Goal: Information Seeking & Learning: Learn about a topic

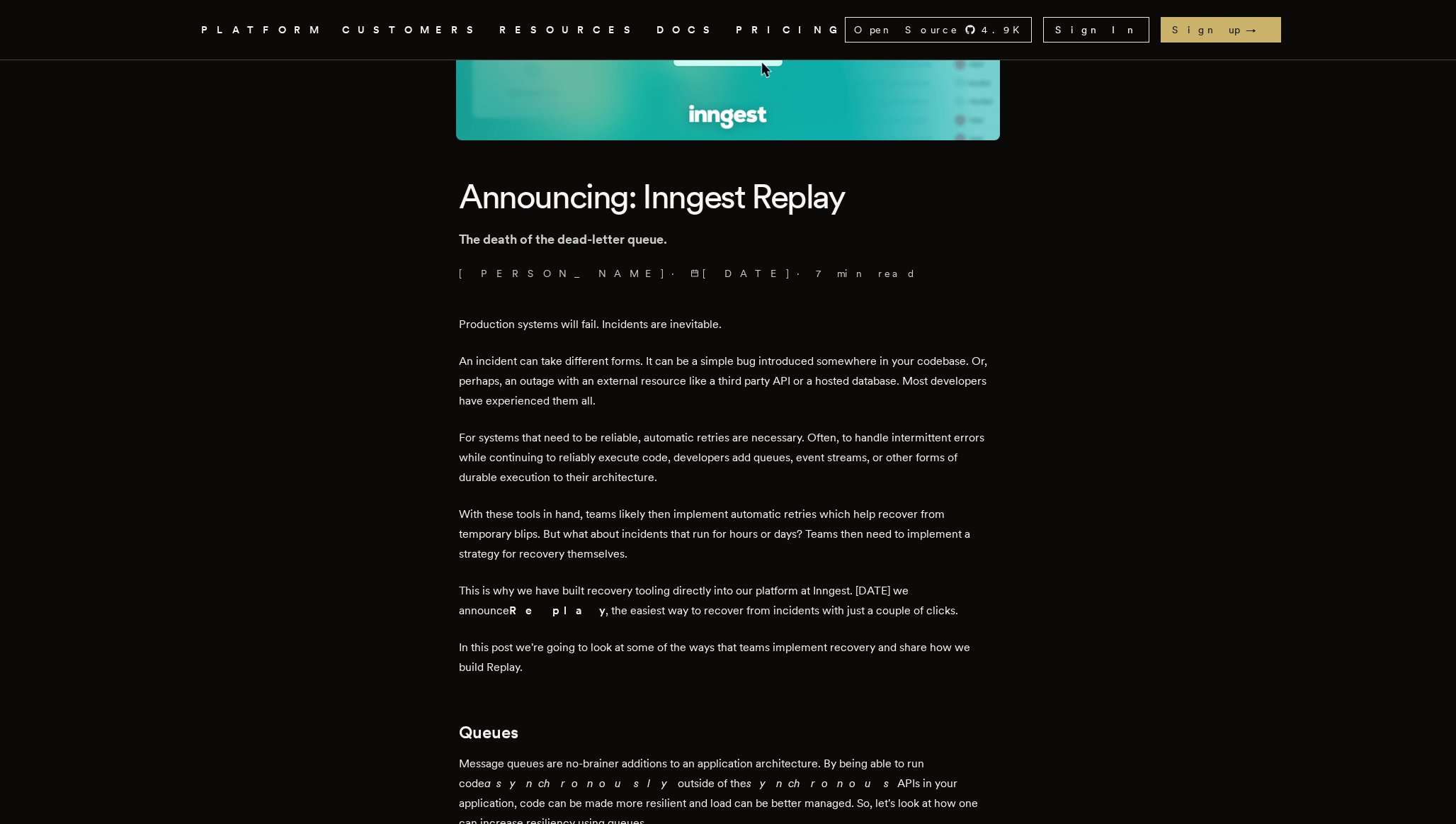
scroll to position [278, 0]
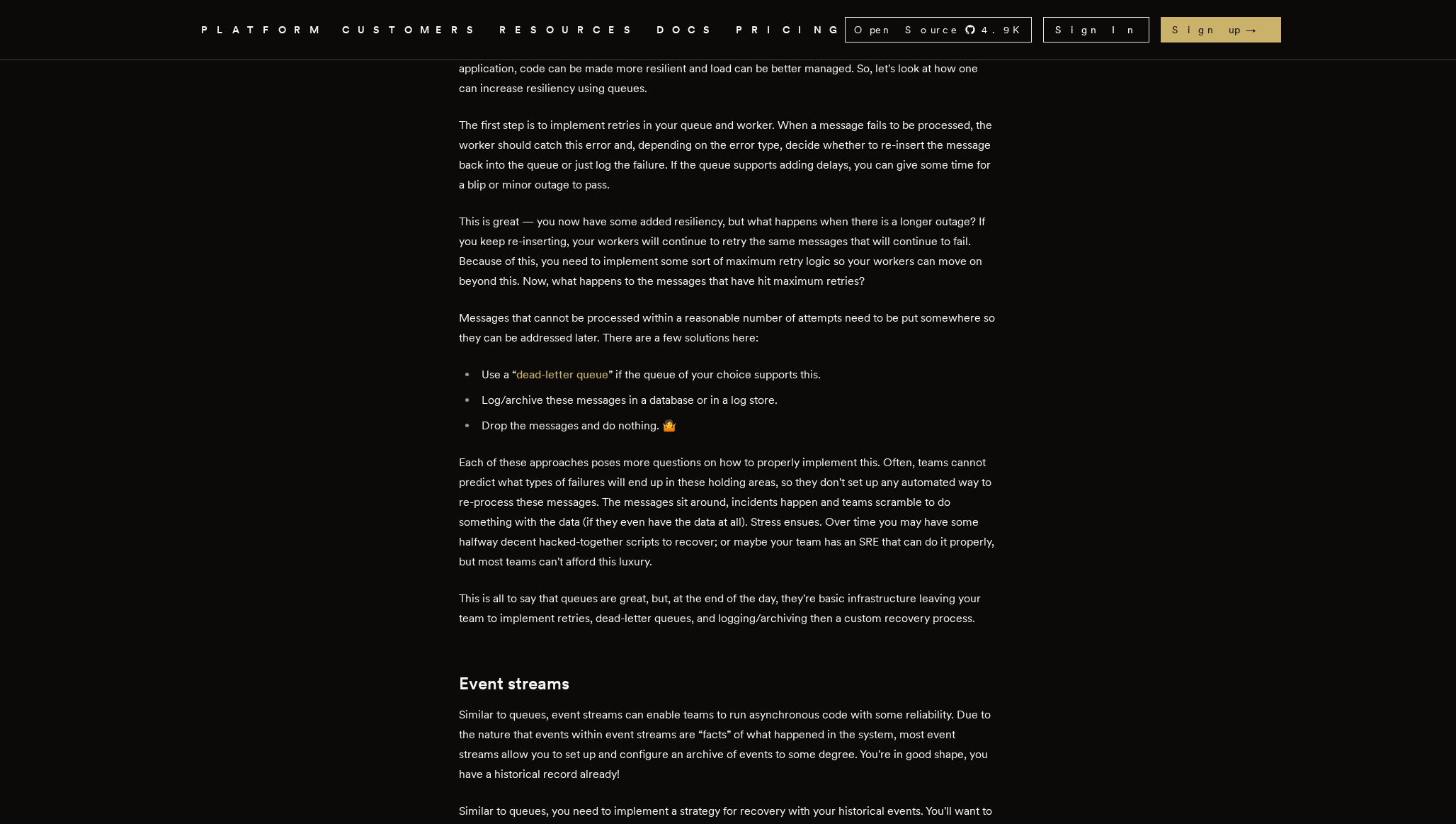
scroll to position [1005, 0]
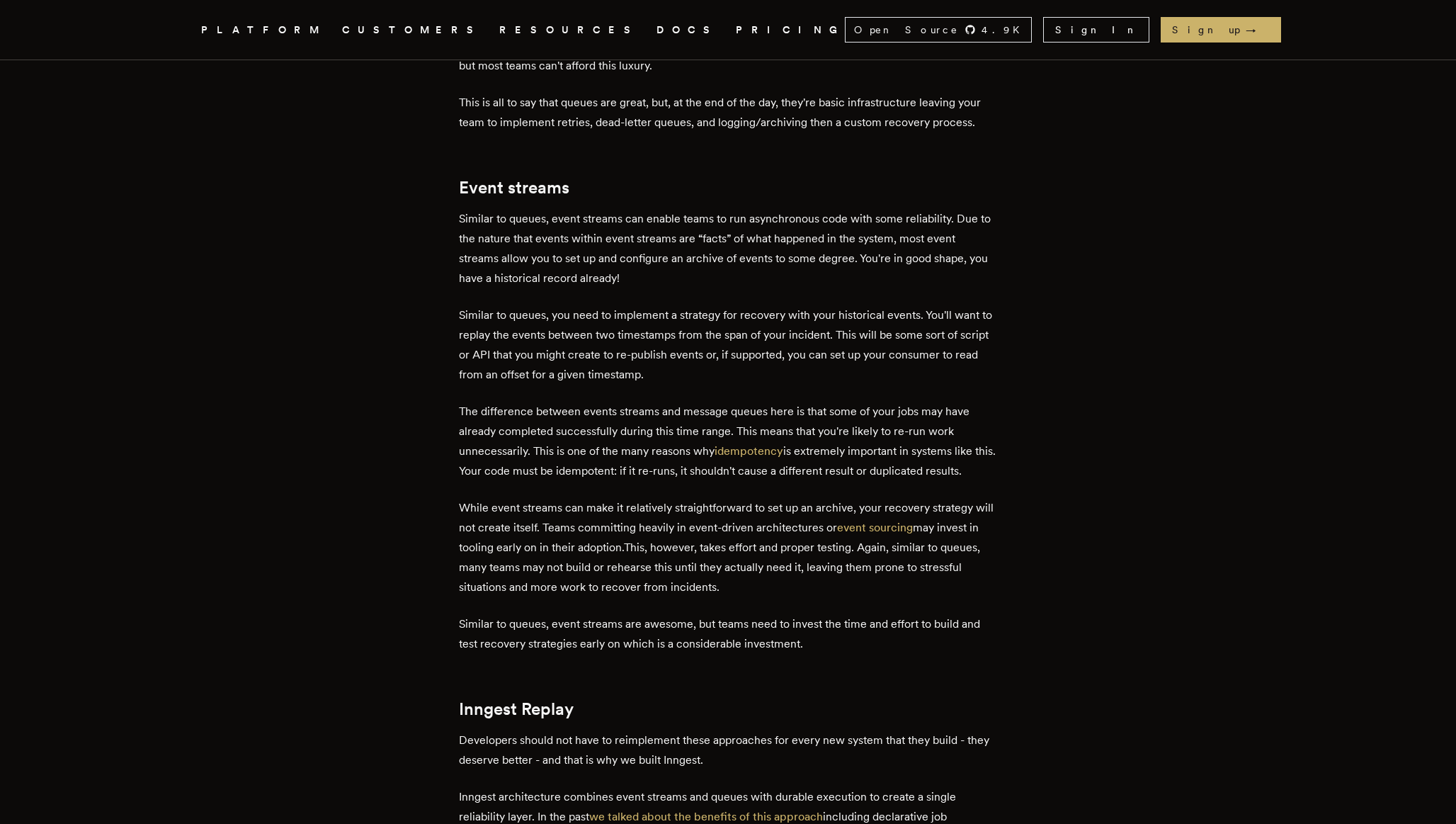
scroll to position [1495, 0]
click at [1107, 307] on article "Announcing: Inngest Replay The death of the dead-letter queue. Dan Farrelly · 1…" at bounding box center [728, 382] width 1020 height 3577
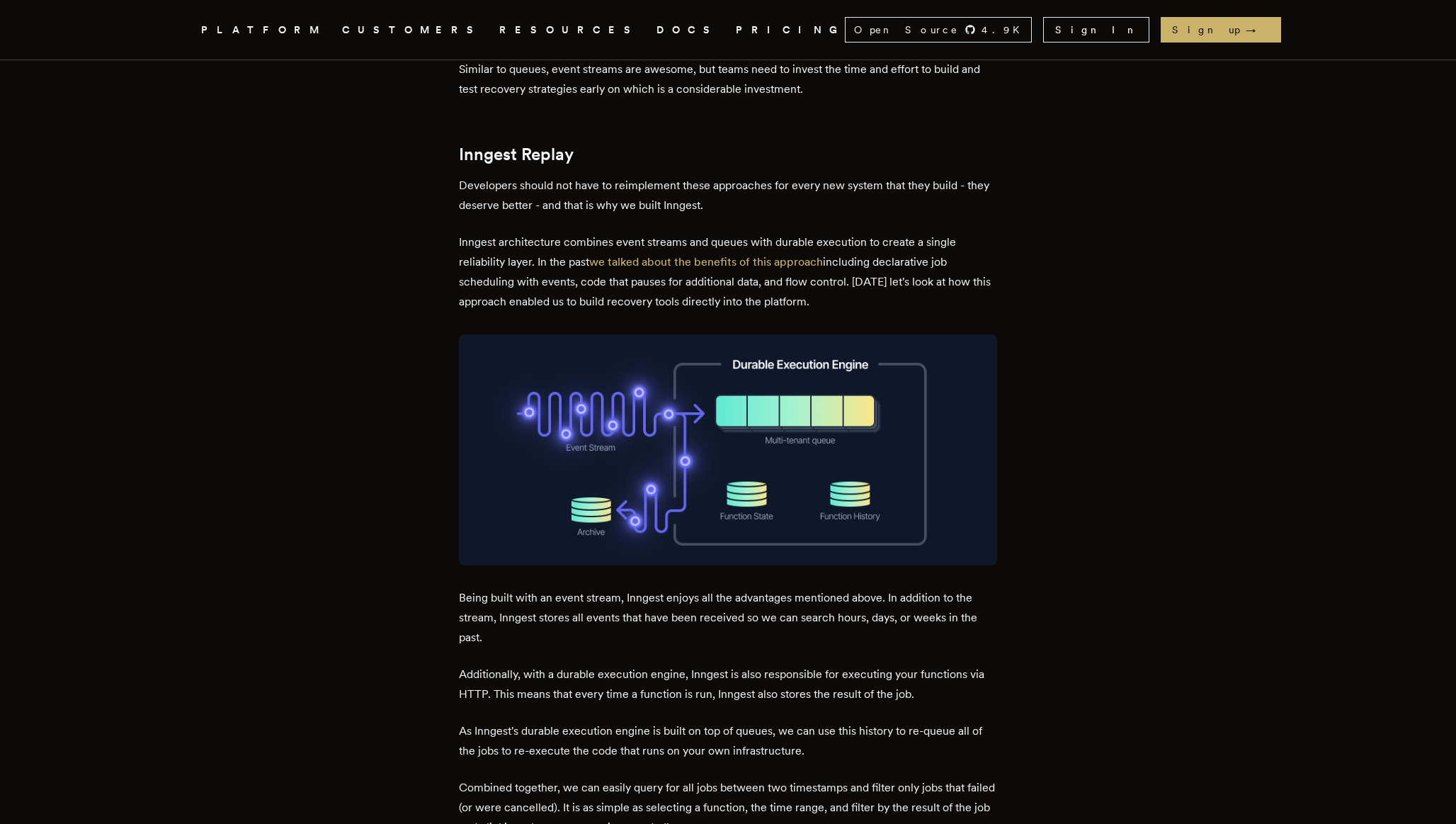
scroll to position [2053, 0]
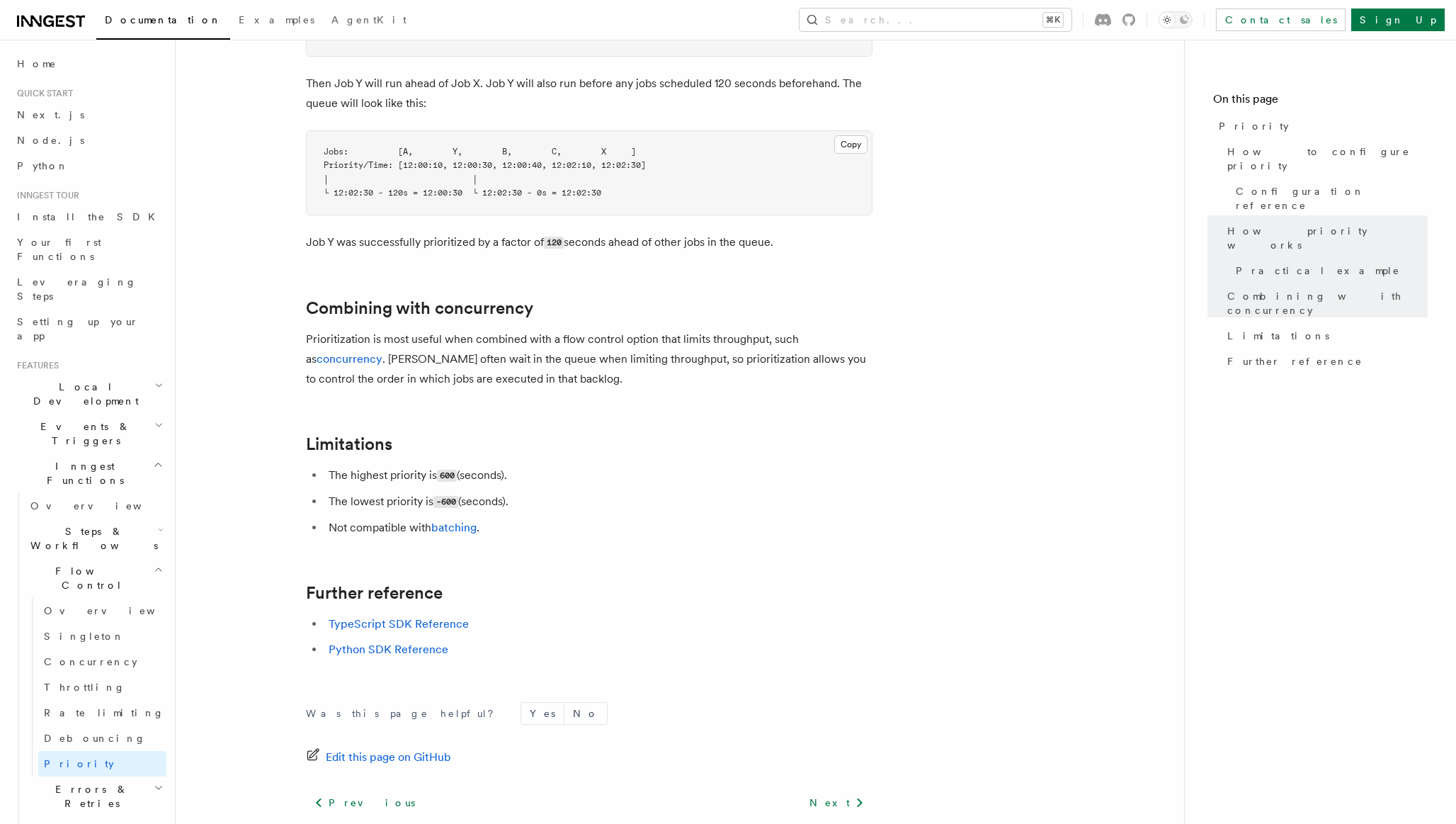
scroll to position [1382, 0]
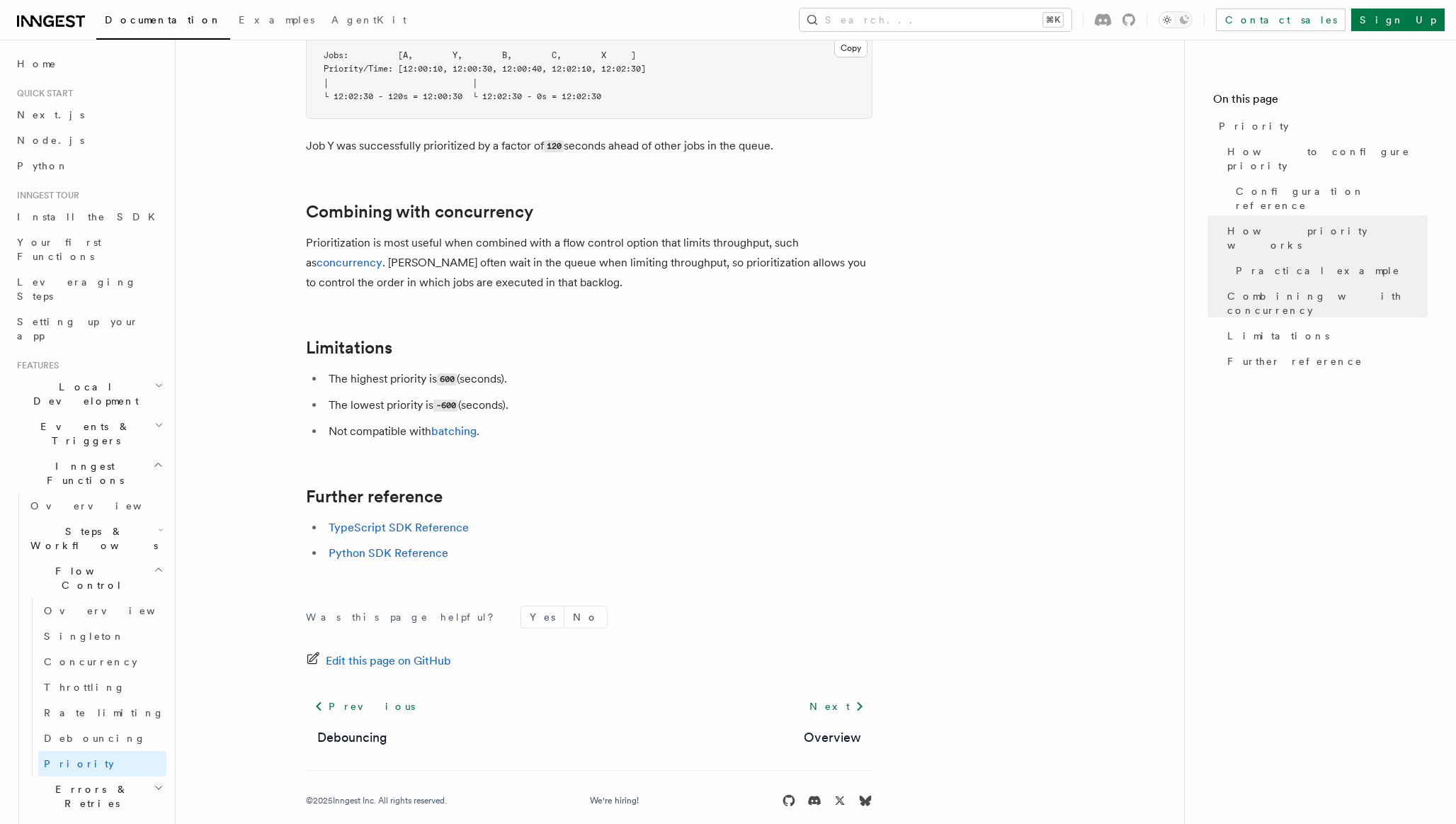
click at [694, 396] on li "The lowest priority is -600 (seconds)." at bounding box center [598, 406] width 548 height 21
click at [159, 419] on icon "button" at bounding box center [159, 424] width 10 height 11
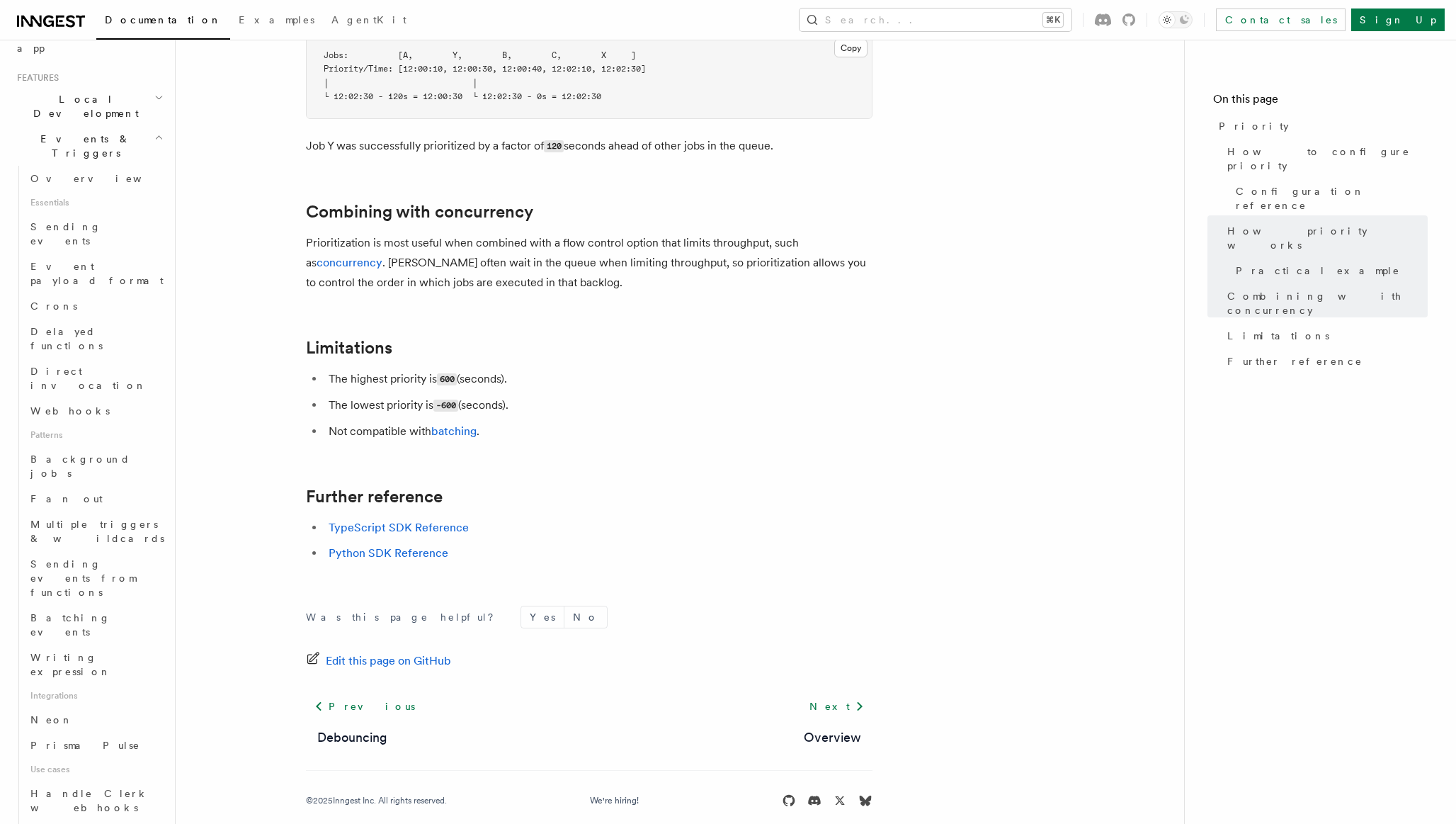
scroll to position [302, 0]
click at [133, 544] on span "Sending events from functions" at bounding box center [83, 564] width 105 height 40
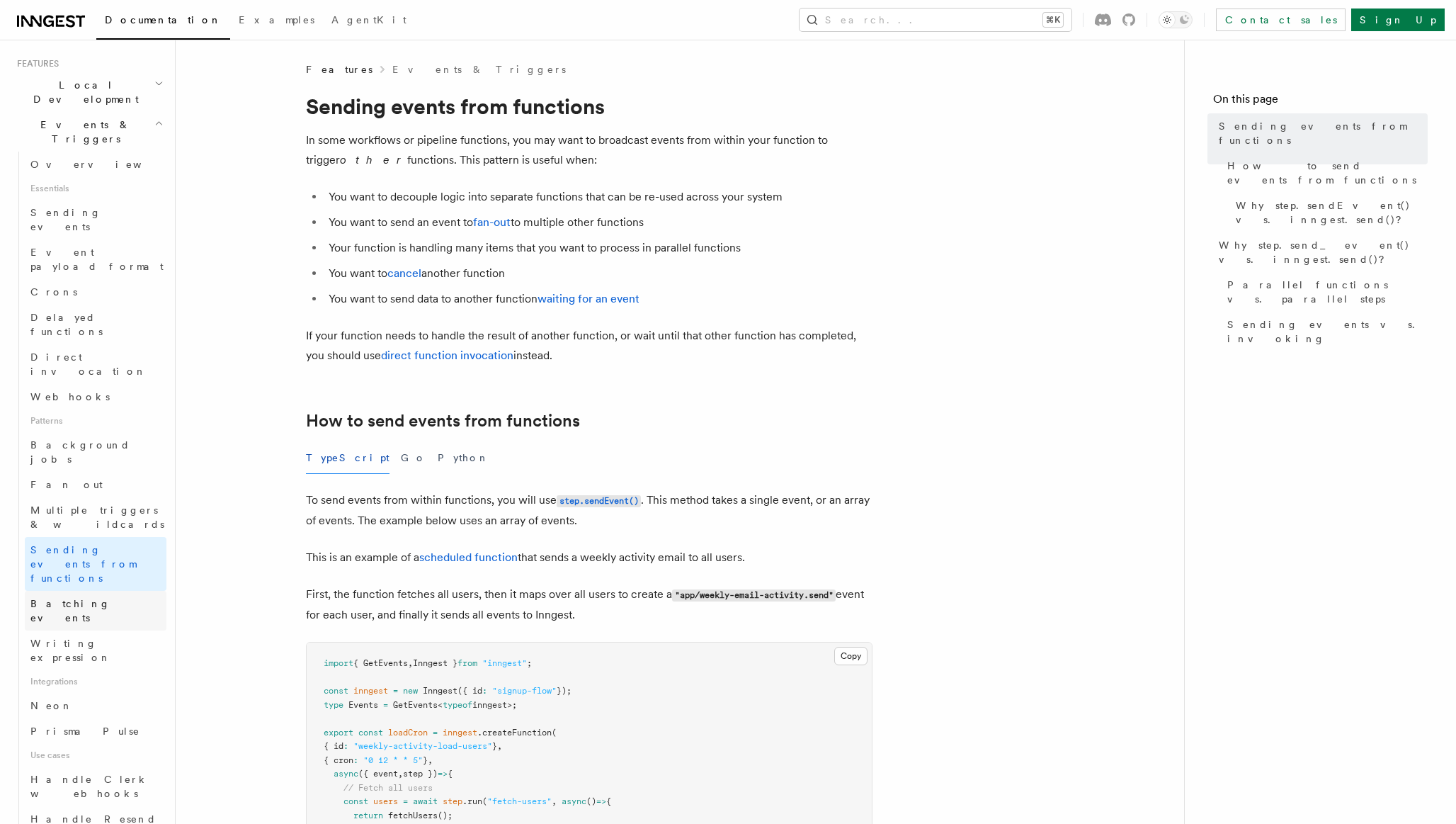
click at [102, 591] on link "Batching events" at bounding box center [95, 611] width 141 height 40
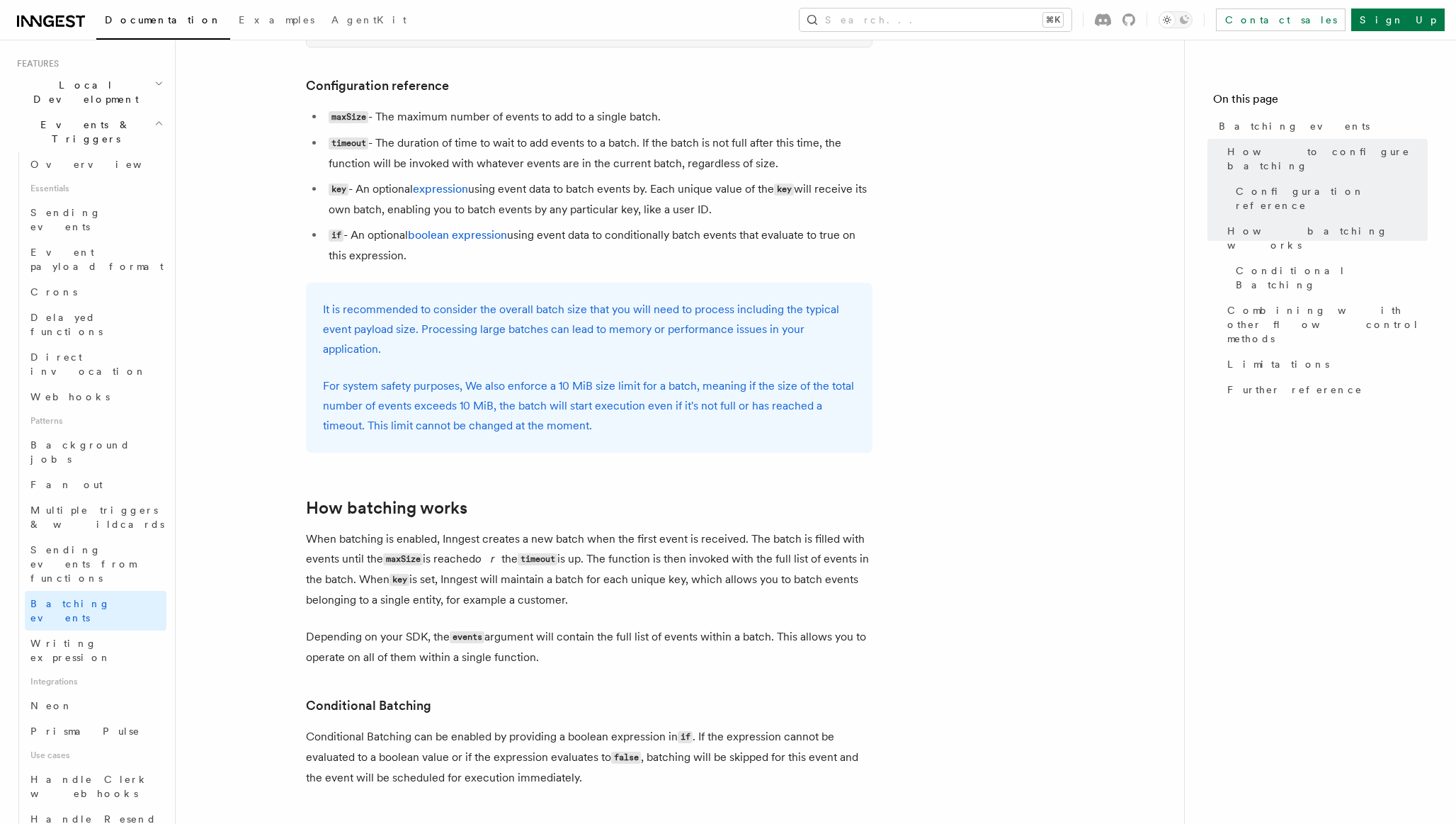
scroll to position [779, 0]
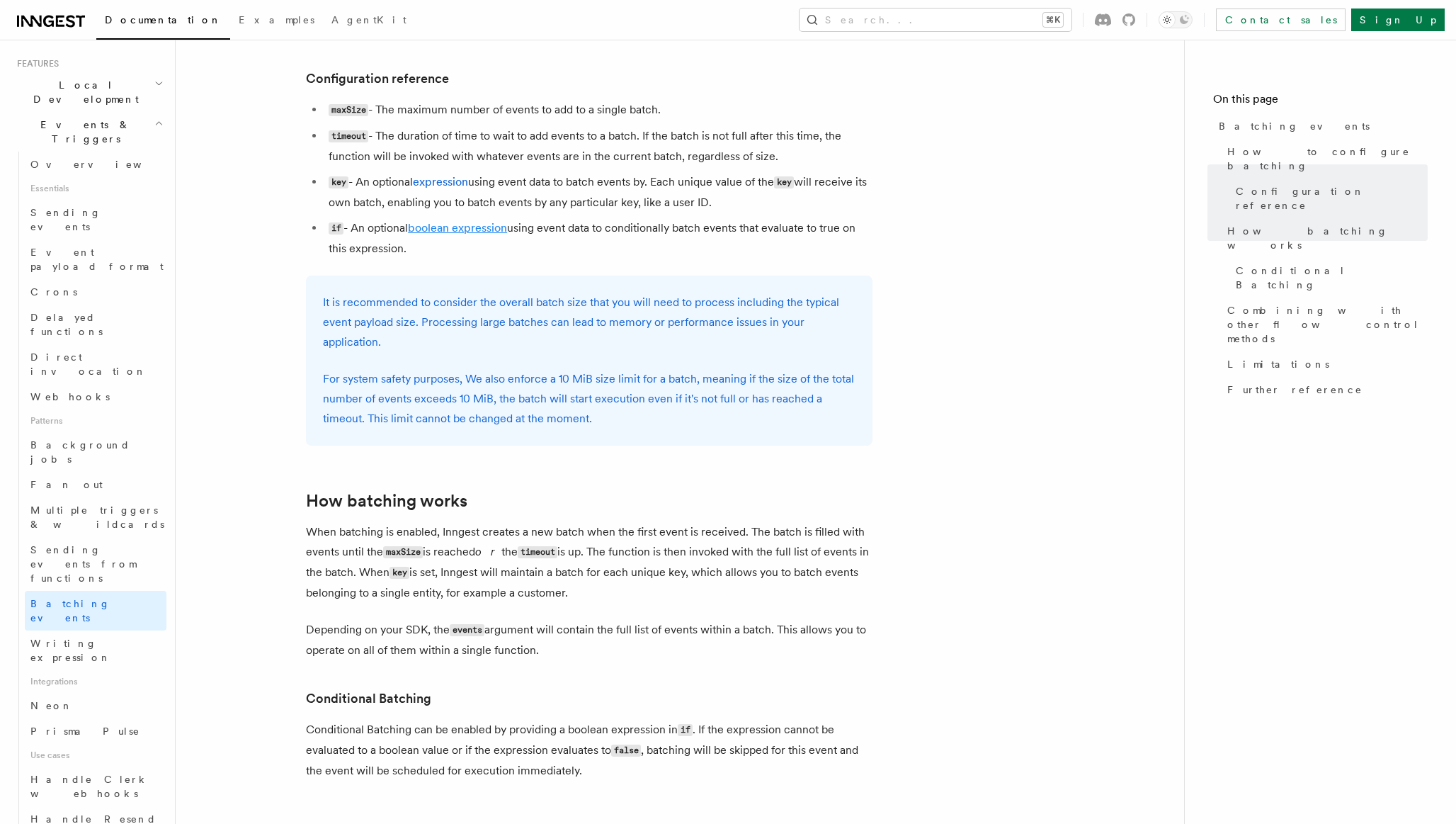
click at [472, 226] on link "boolean expression" at bounding box center [457, 228] width 99 height 13
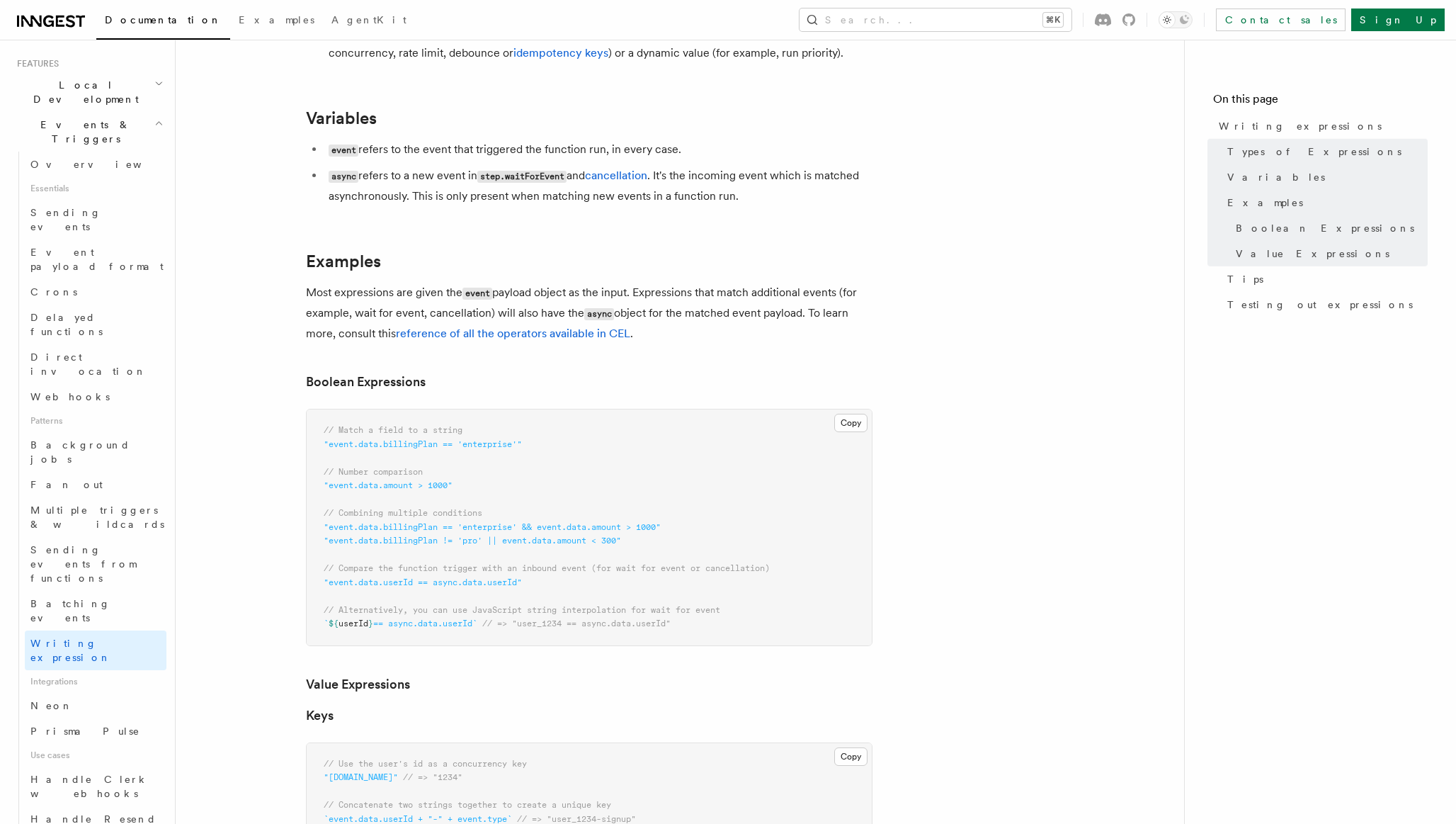
scroll to position [443, 0]
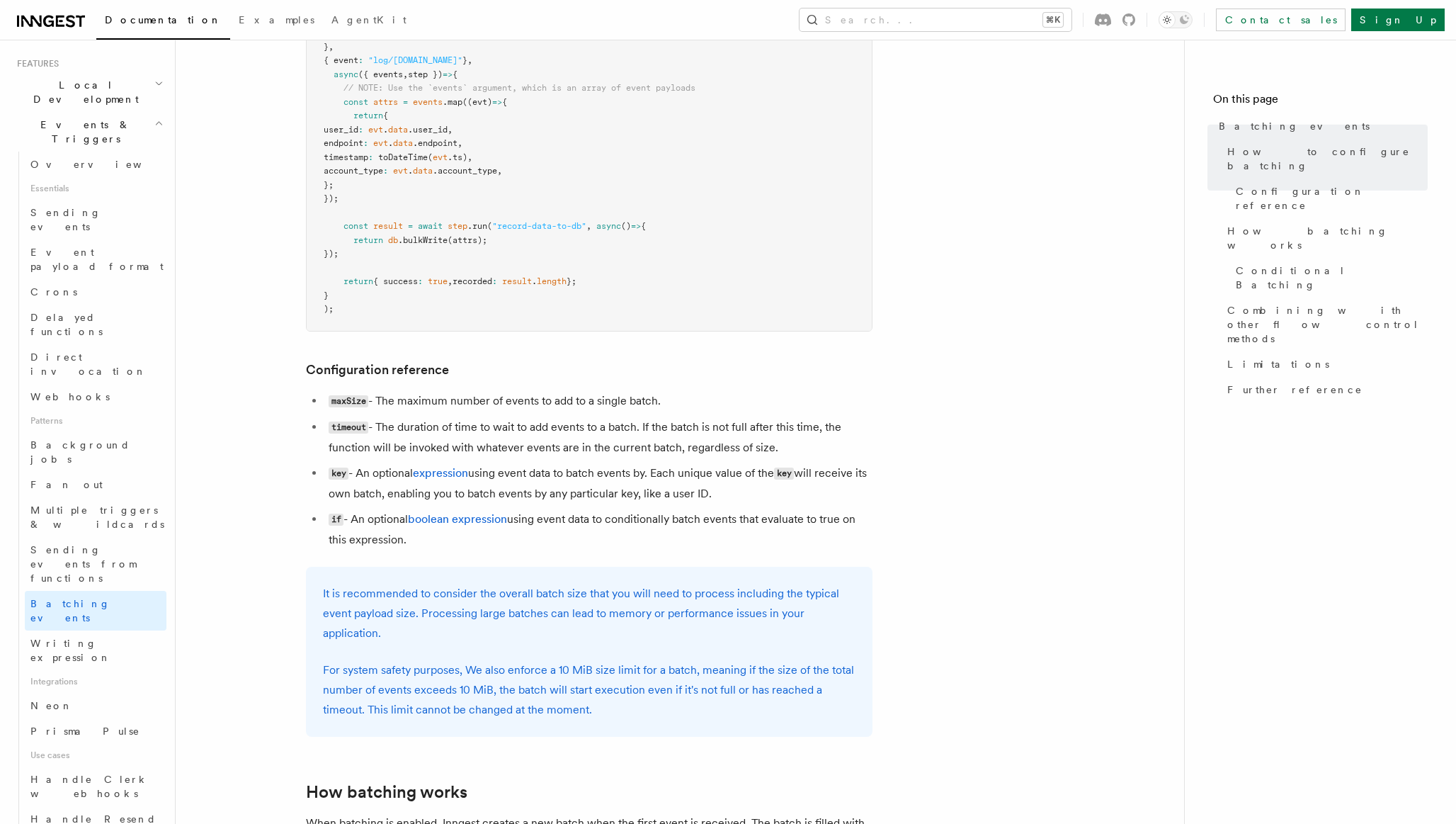
scroll to position [593, 0]
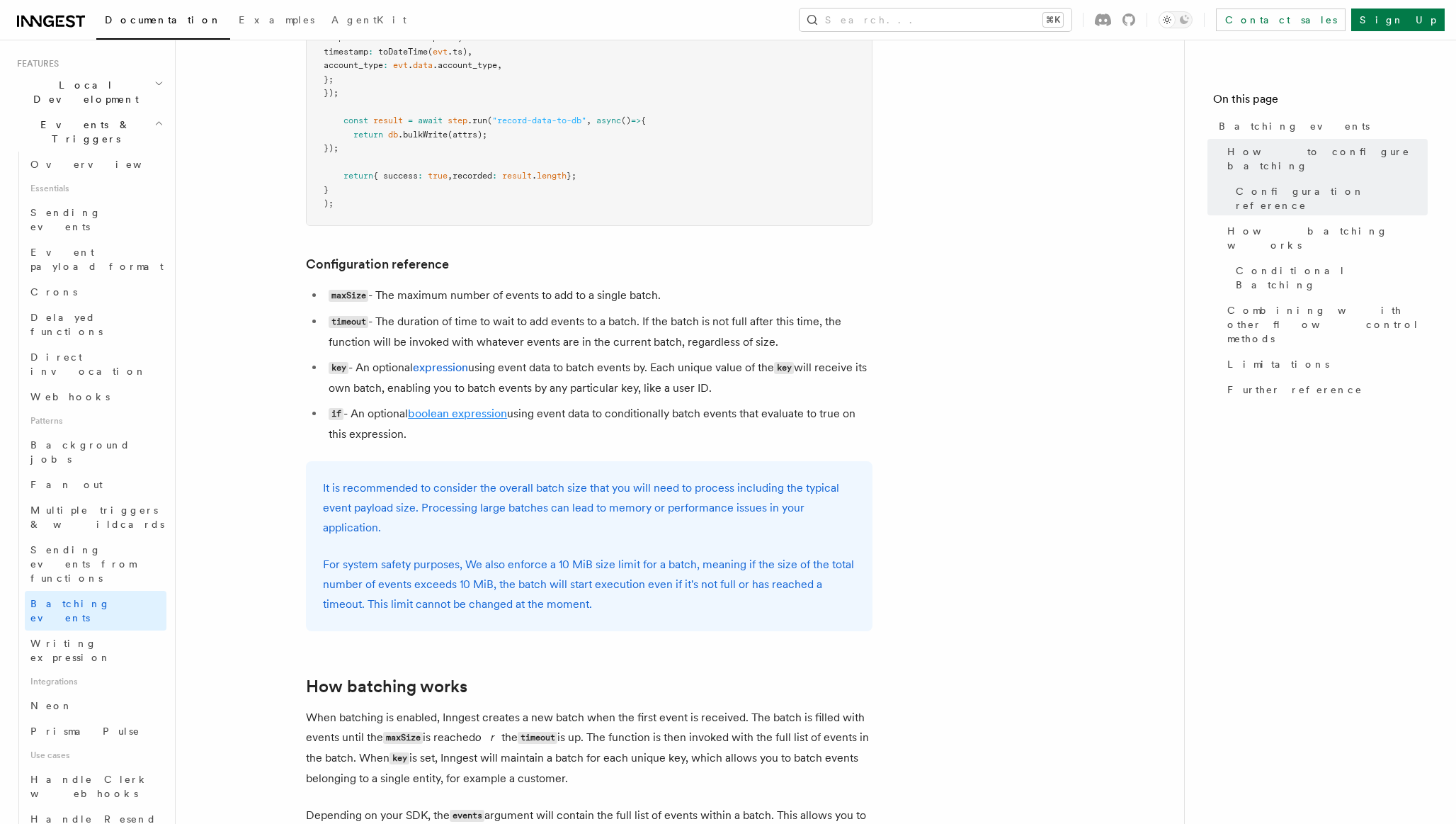
click at [475, 411] on link "boolean expression" at bounding box center [457, 413] width 99 height 13
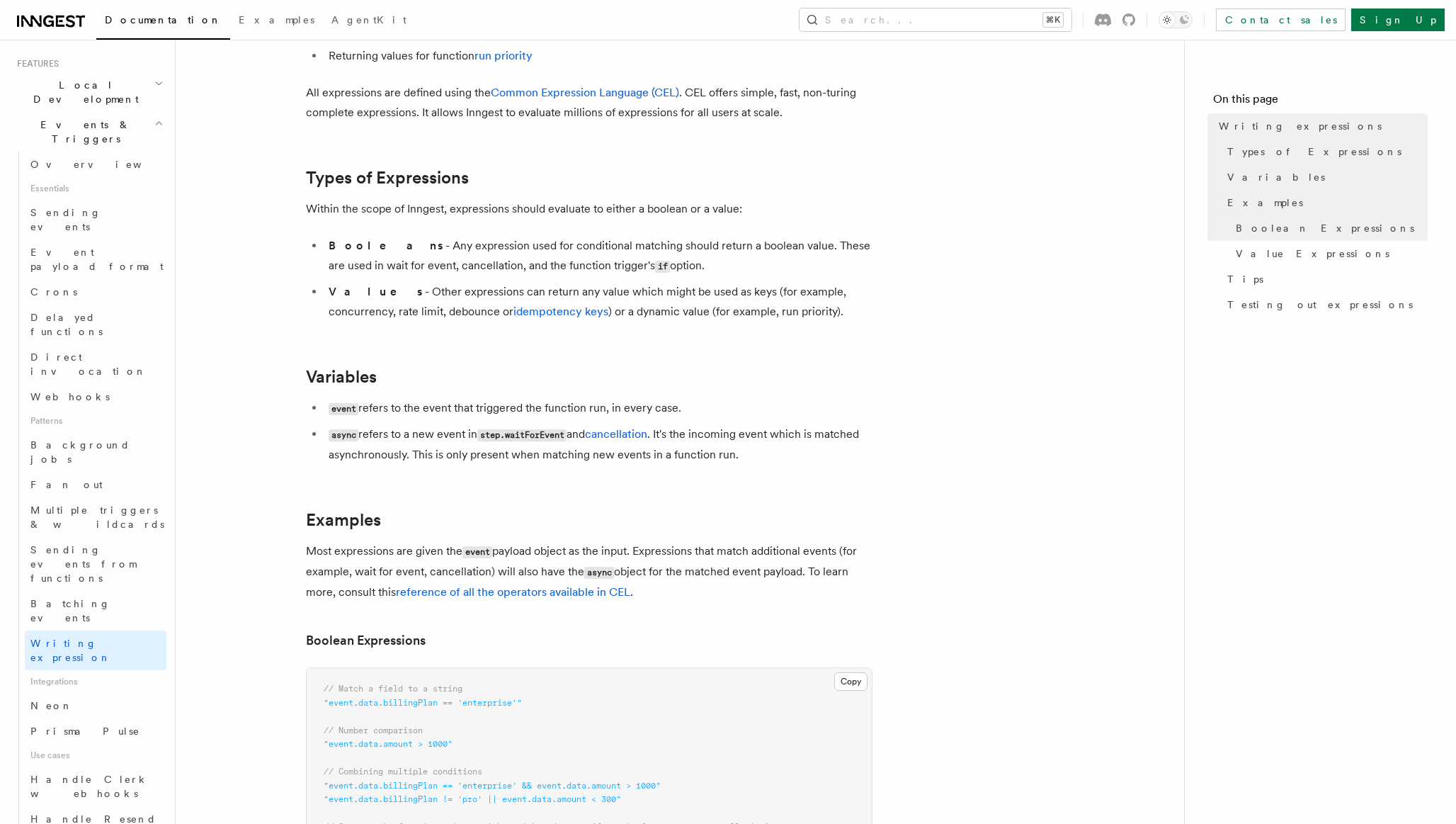
scroll to position [182, 0]
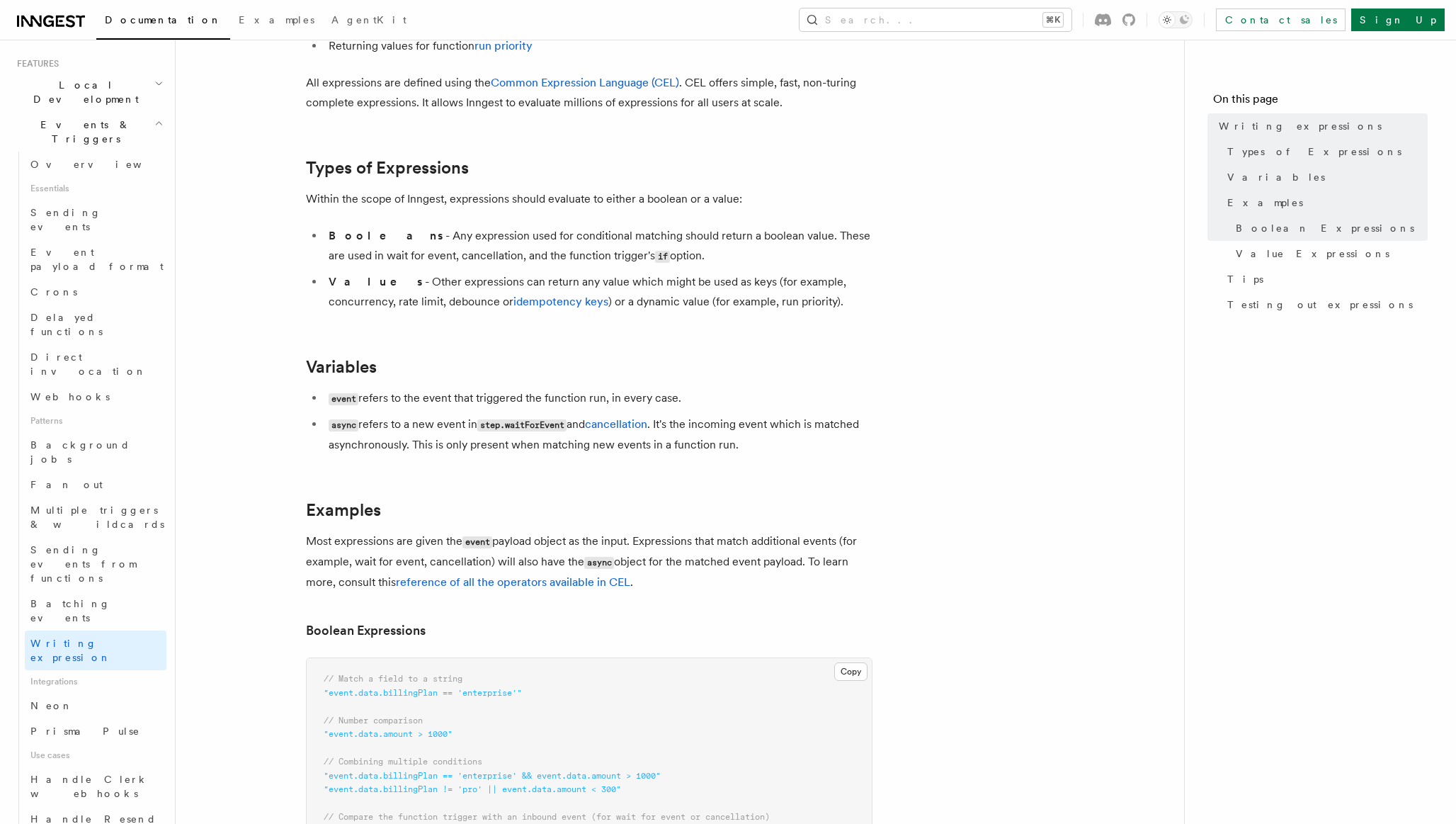
click at [757, 198] on p "Within the scope of Inngest, expressions should evaluate to either a boolean or…" at bounding box center [590, 198] width 567 height 20
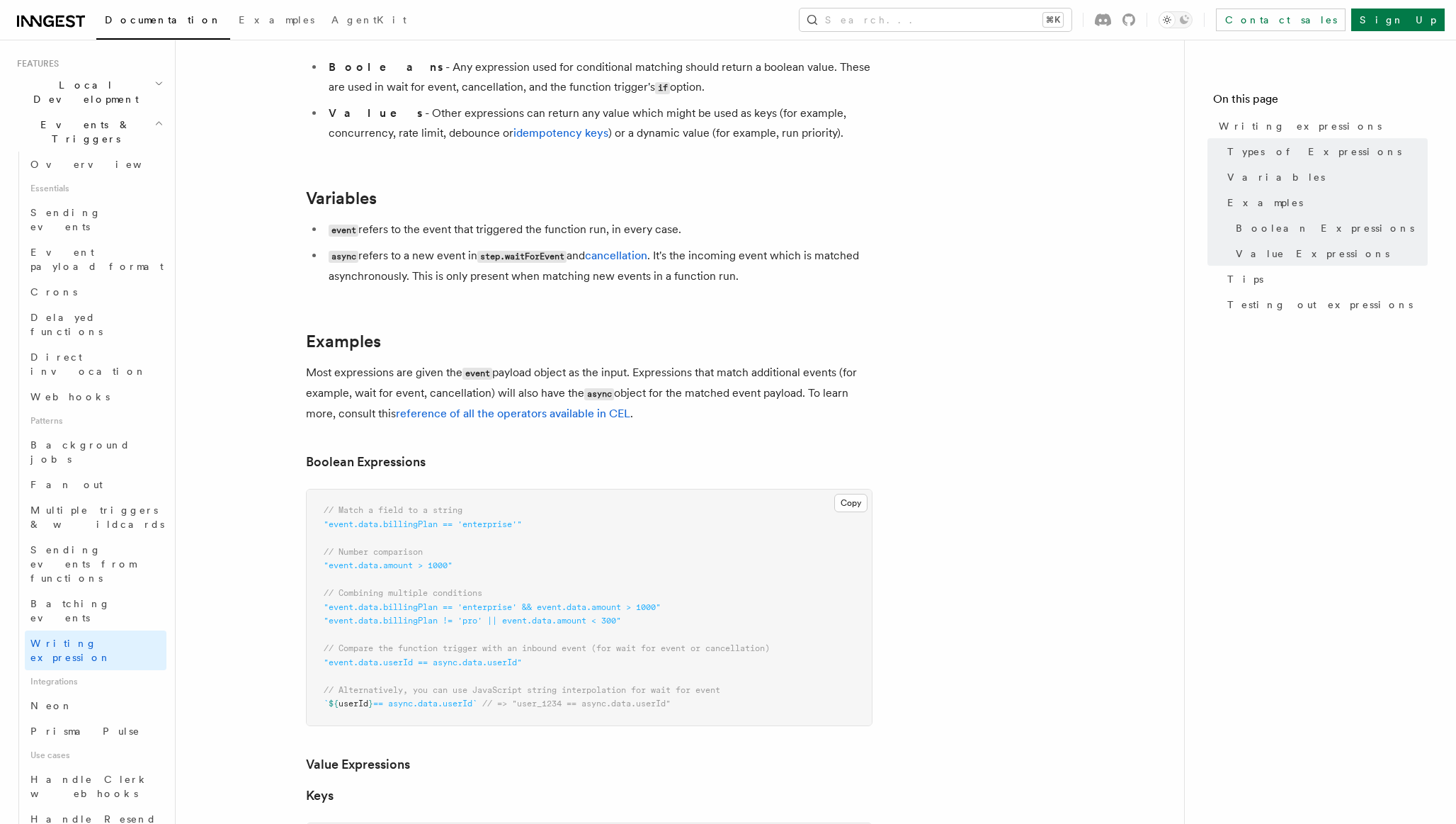
scroll to position [357, 0]
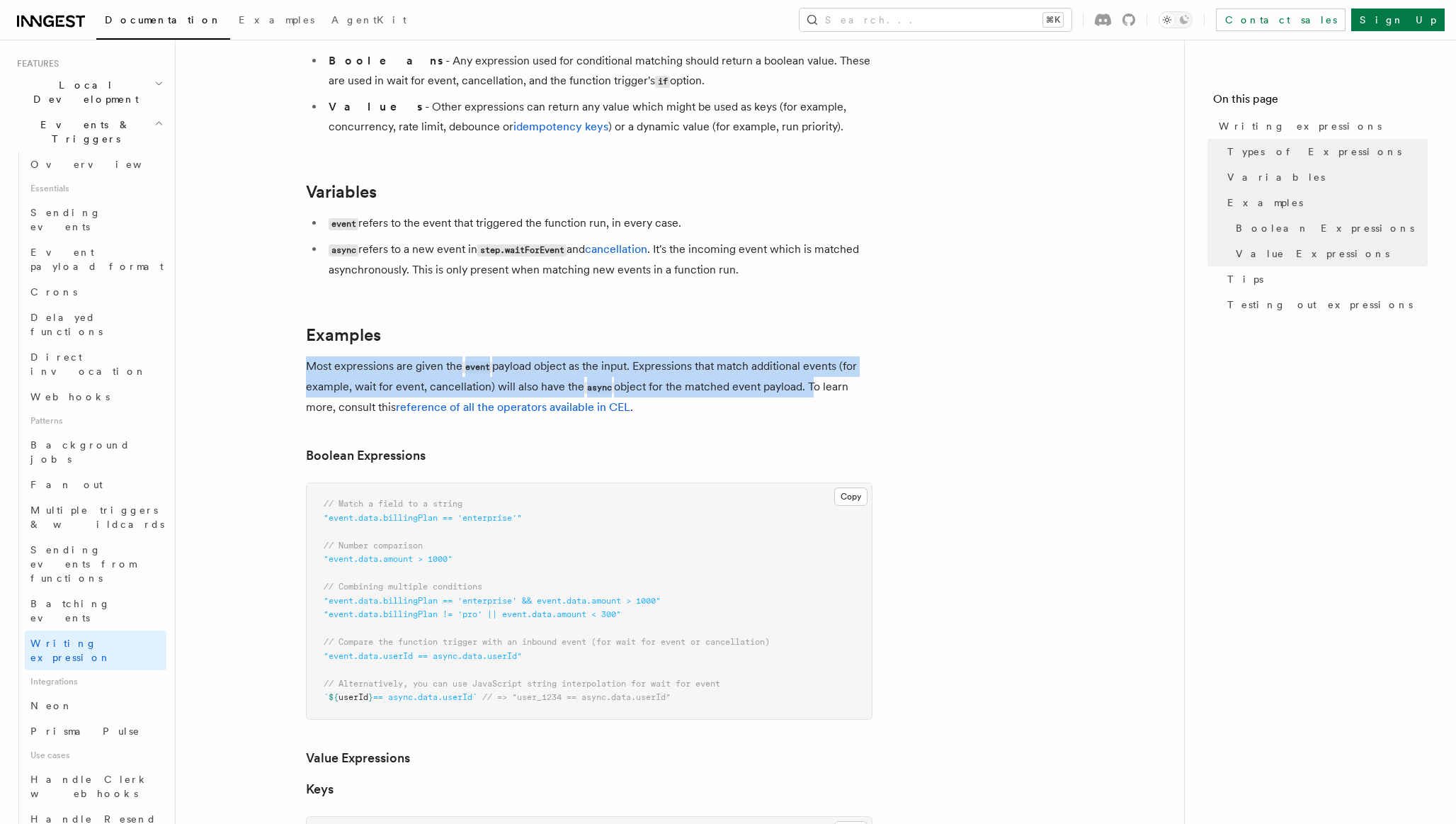
drag, startPoint x: 307, startPoint y: 365, endPoint x: 809, endPoint y: 392, distance: 502.7
click at [809, 392] on p "Most expressions are given the event payload object as the input. Expressions t…" at bounding box center [590, 386] width 567 height 61
copy p "Most expressions are given the event payload object as the input. Expressions t…"
click at [530, 410] on link "reference of all the operators available in CEL" at bounding box center [513, 407] width 234 height 13
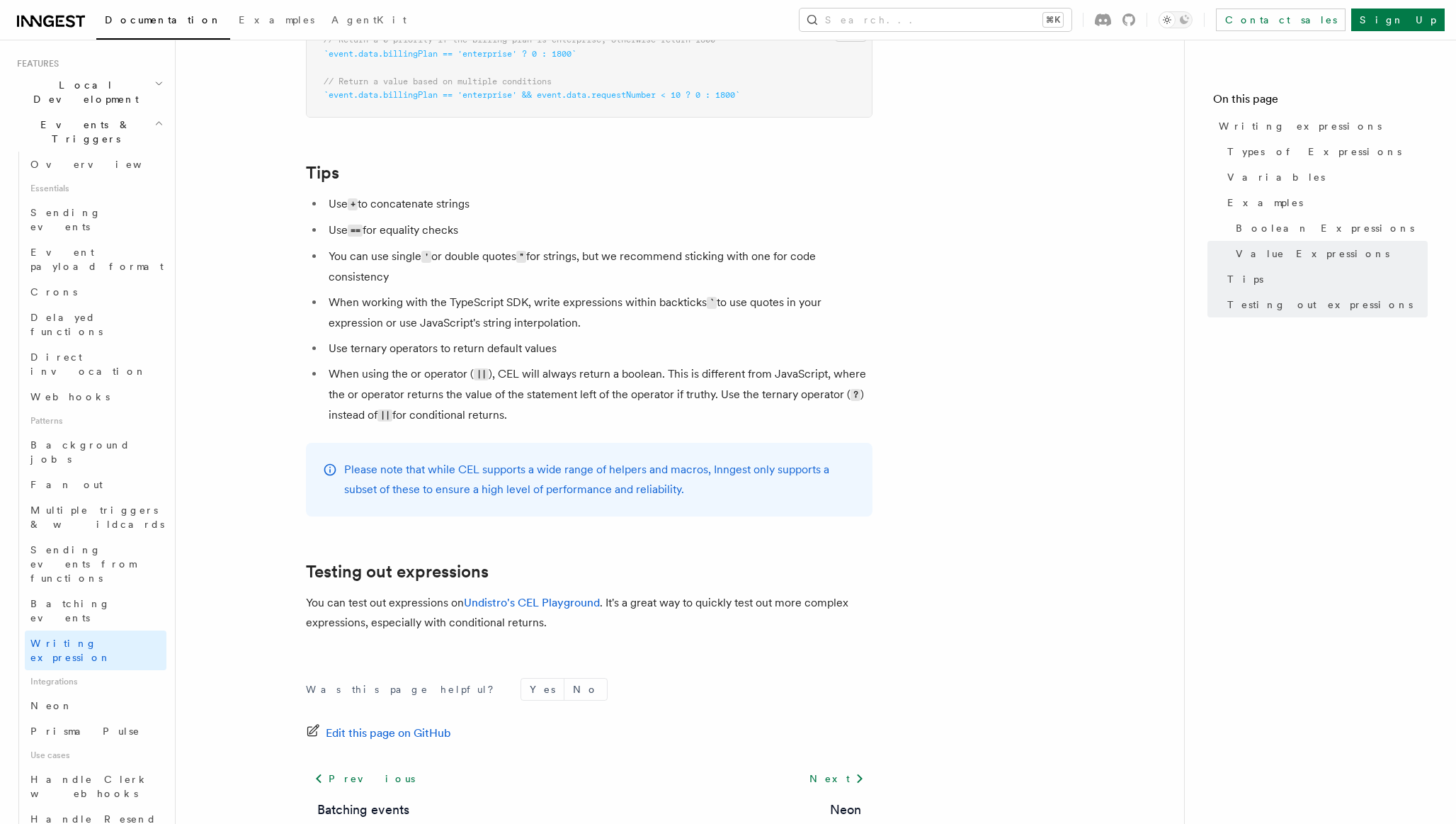
scroll to position [0, 0]
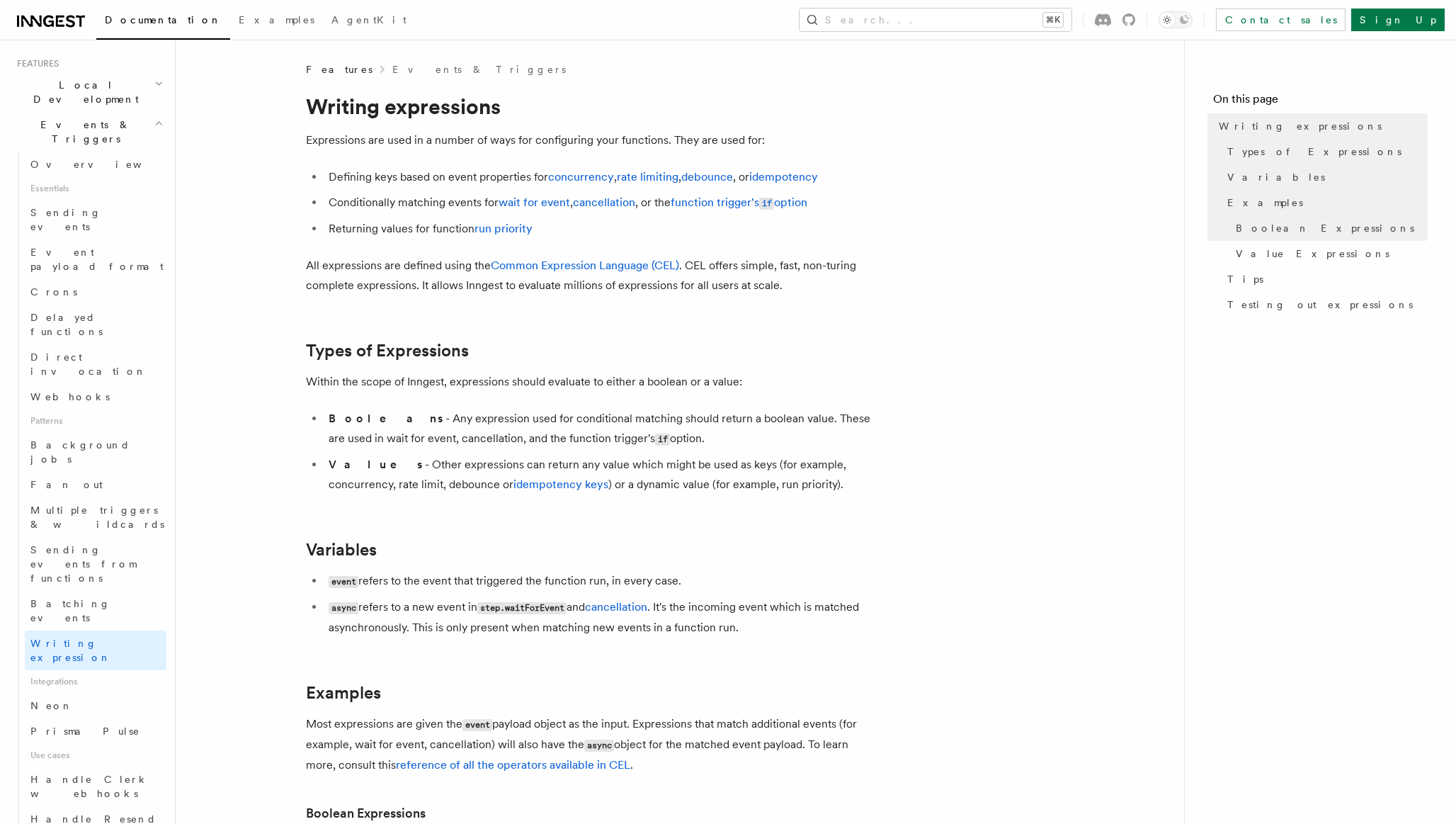
scroll to position [593, 0]
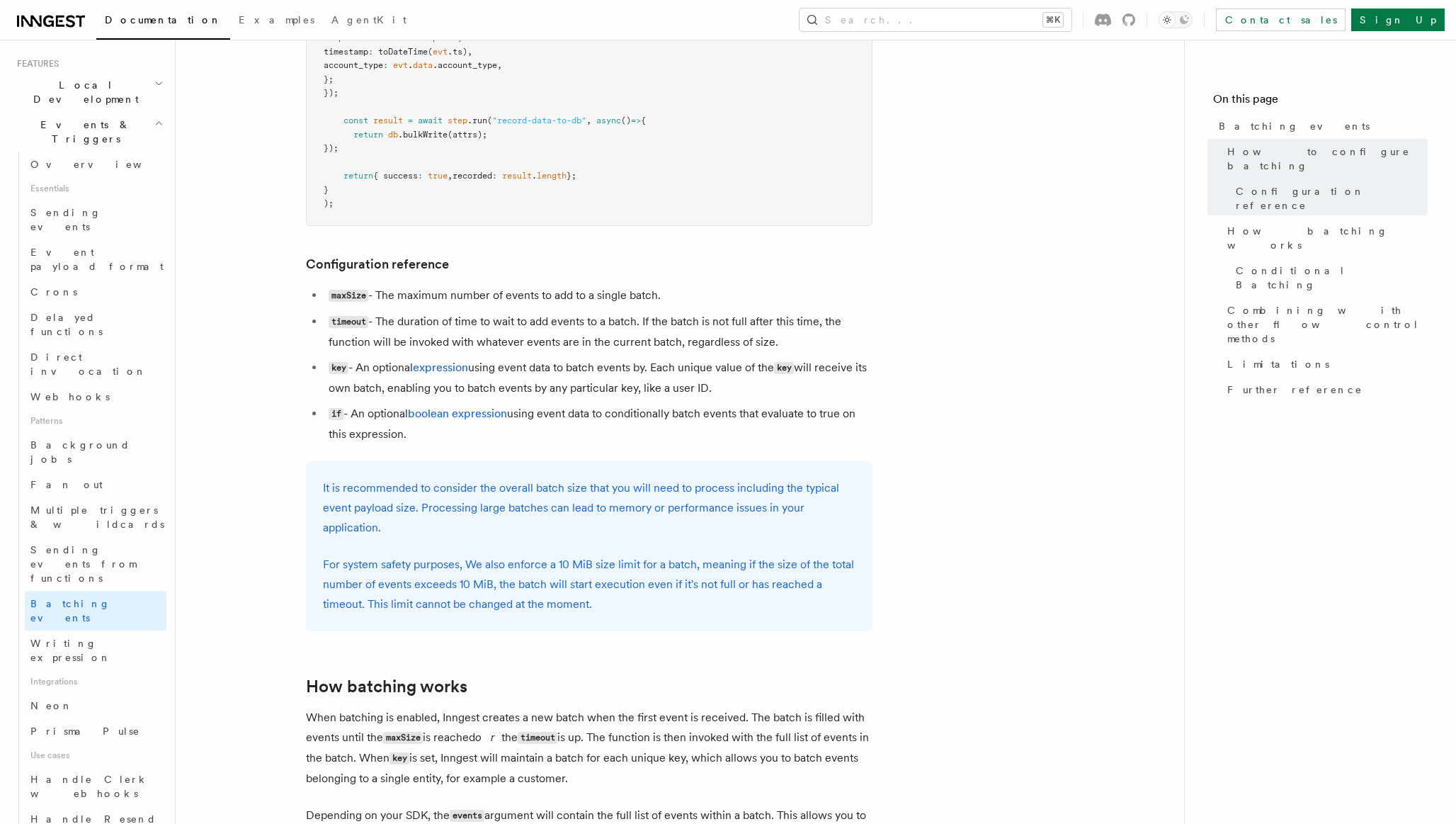
click at [1000, 345] on article "Features Events & Triggers Batching events Batching allows a function to proces…" at bounding box center [680, 561] width 963 height 2184
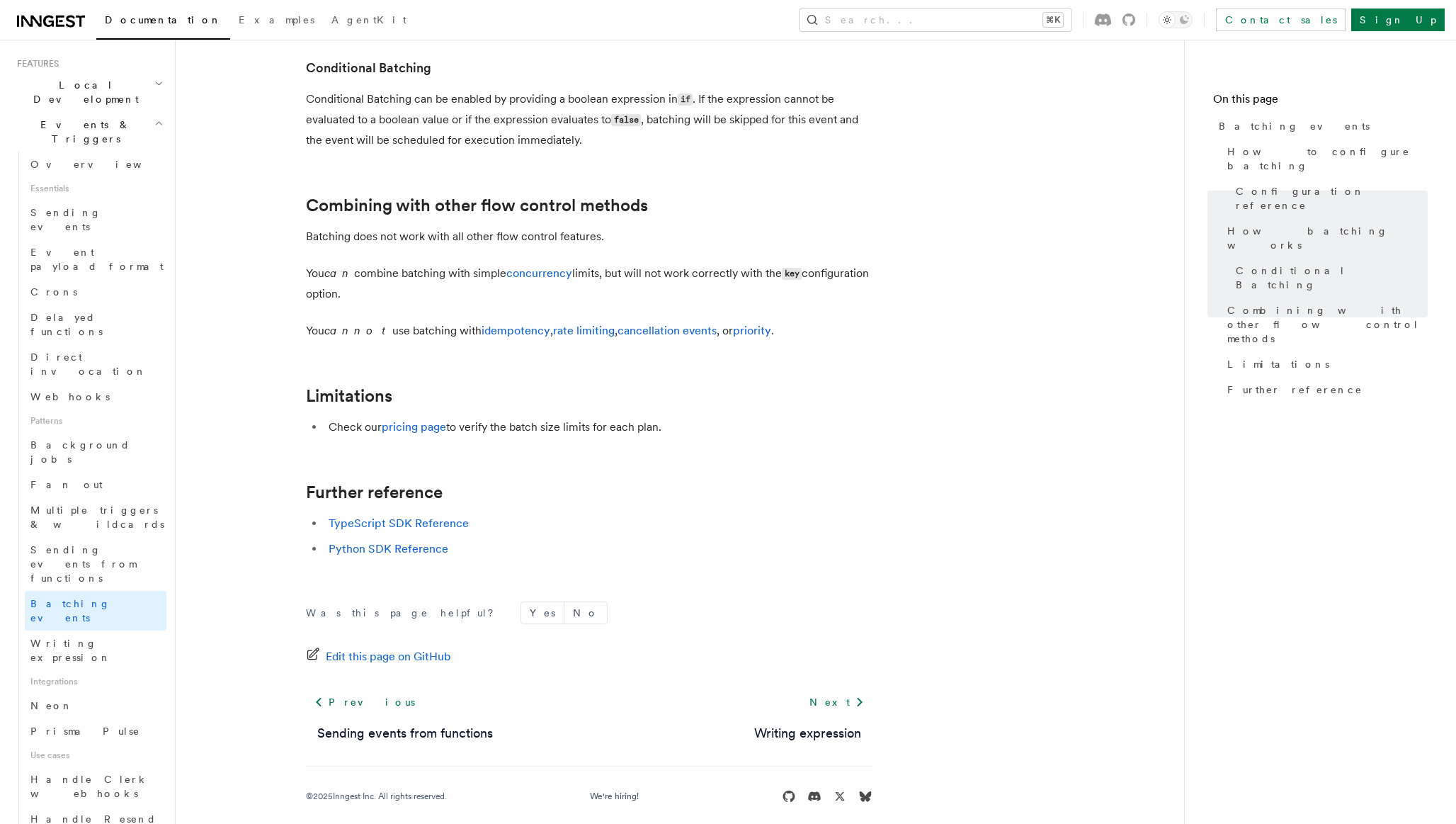
scroll to position [1426, 0]
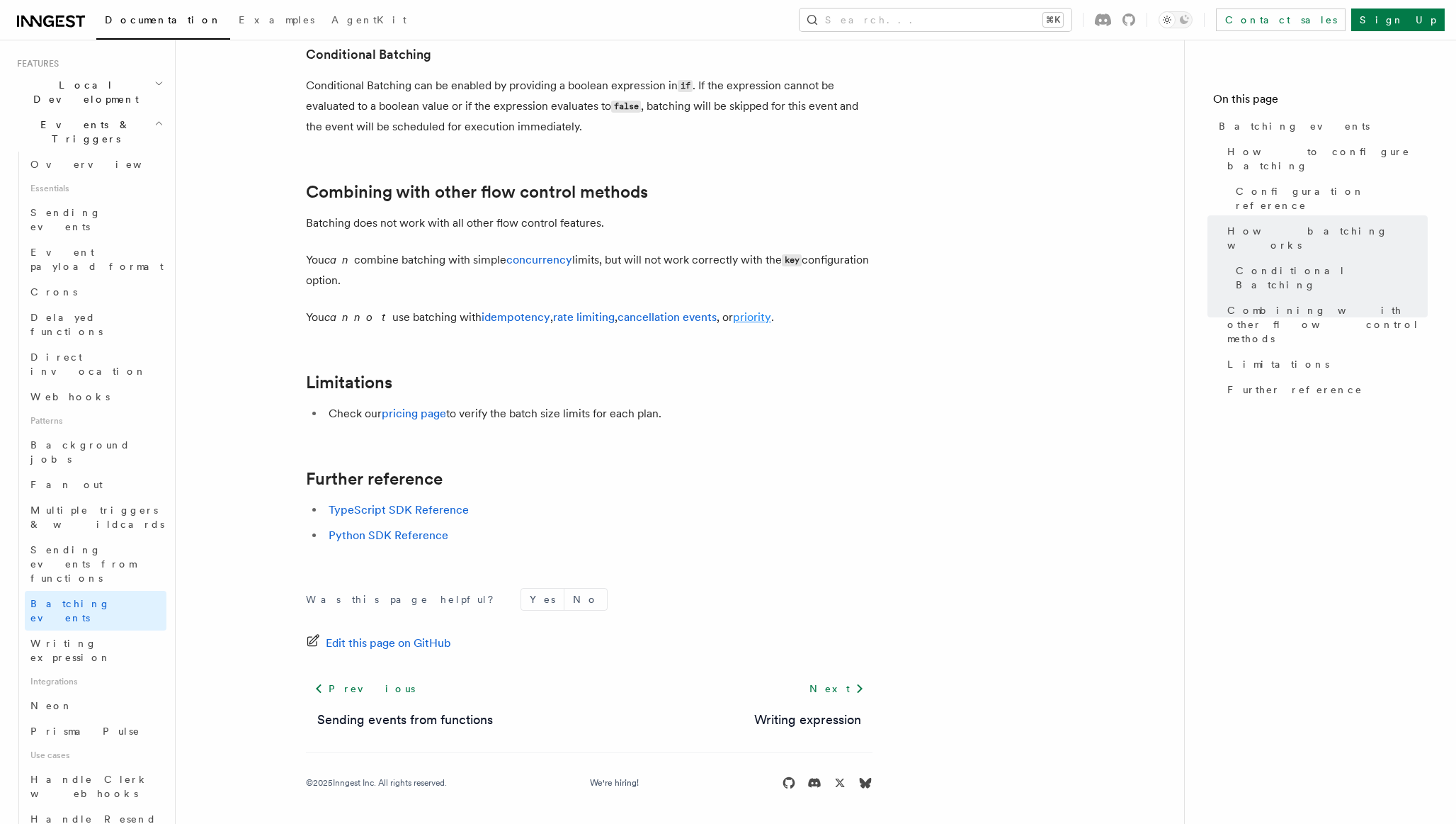
click at [737, 319] on link "priority" at bounding box center [752, 317] width 38 height 13
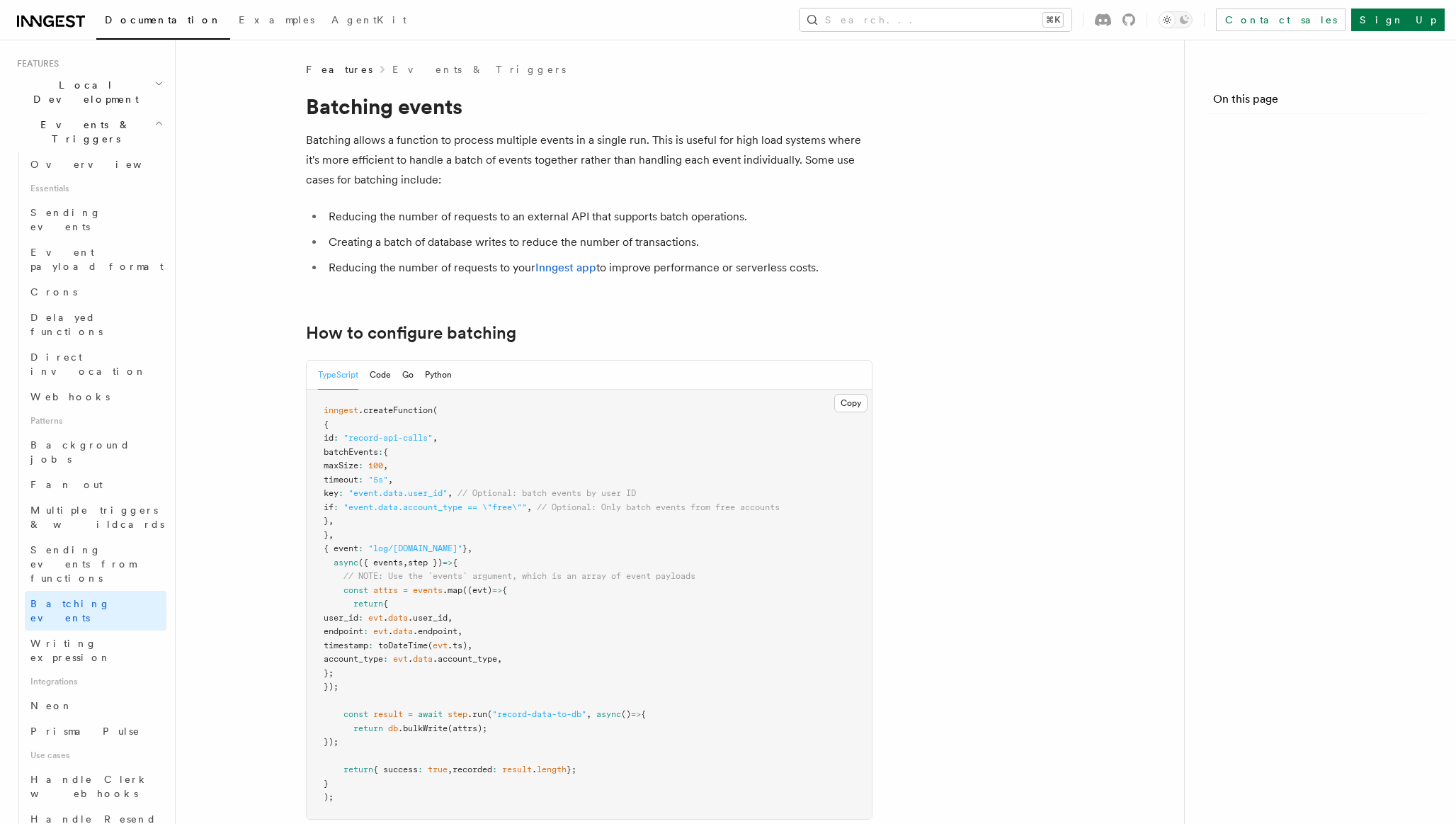
scroll to position [1426, 0]
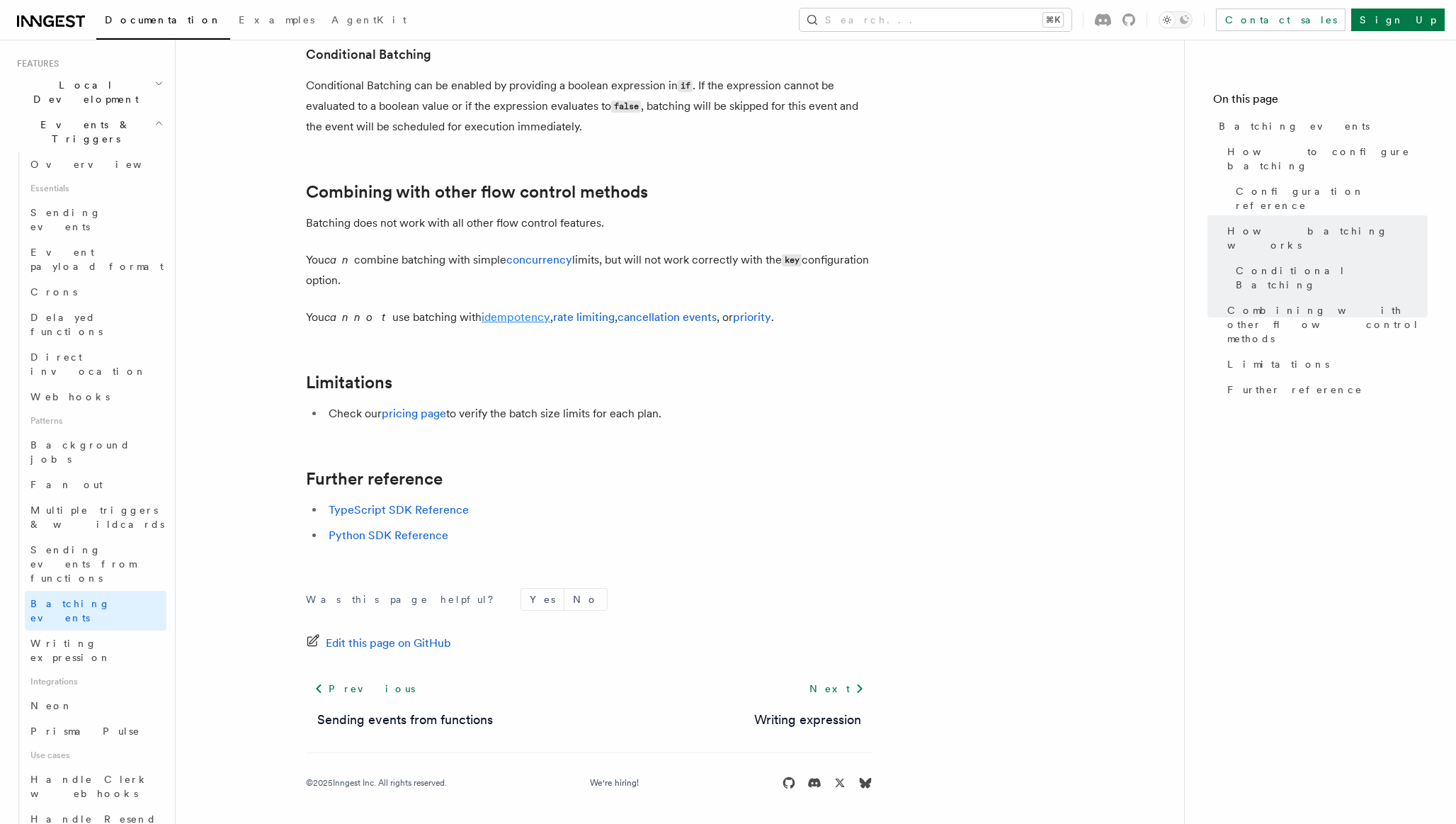
click at [482, 312] on link "idempotency" at bounding box center [516, 317] width 69 height 13
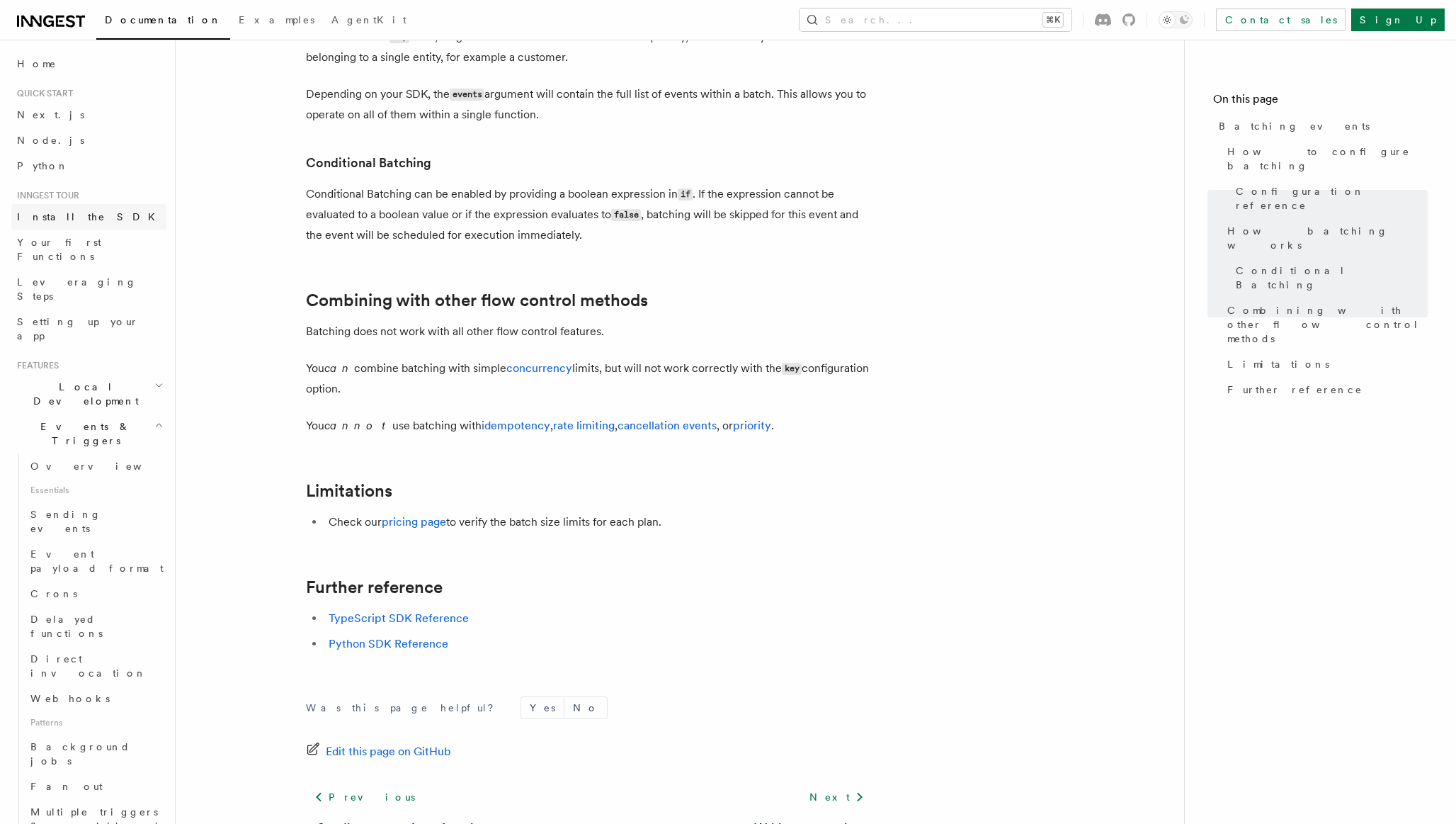
click at [77, 209] on span "Install the SDK" at bounding box center [90, 216] width 146 height 14
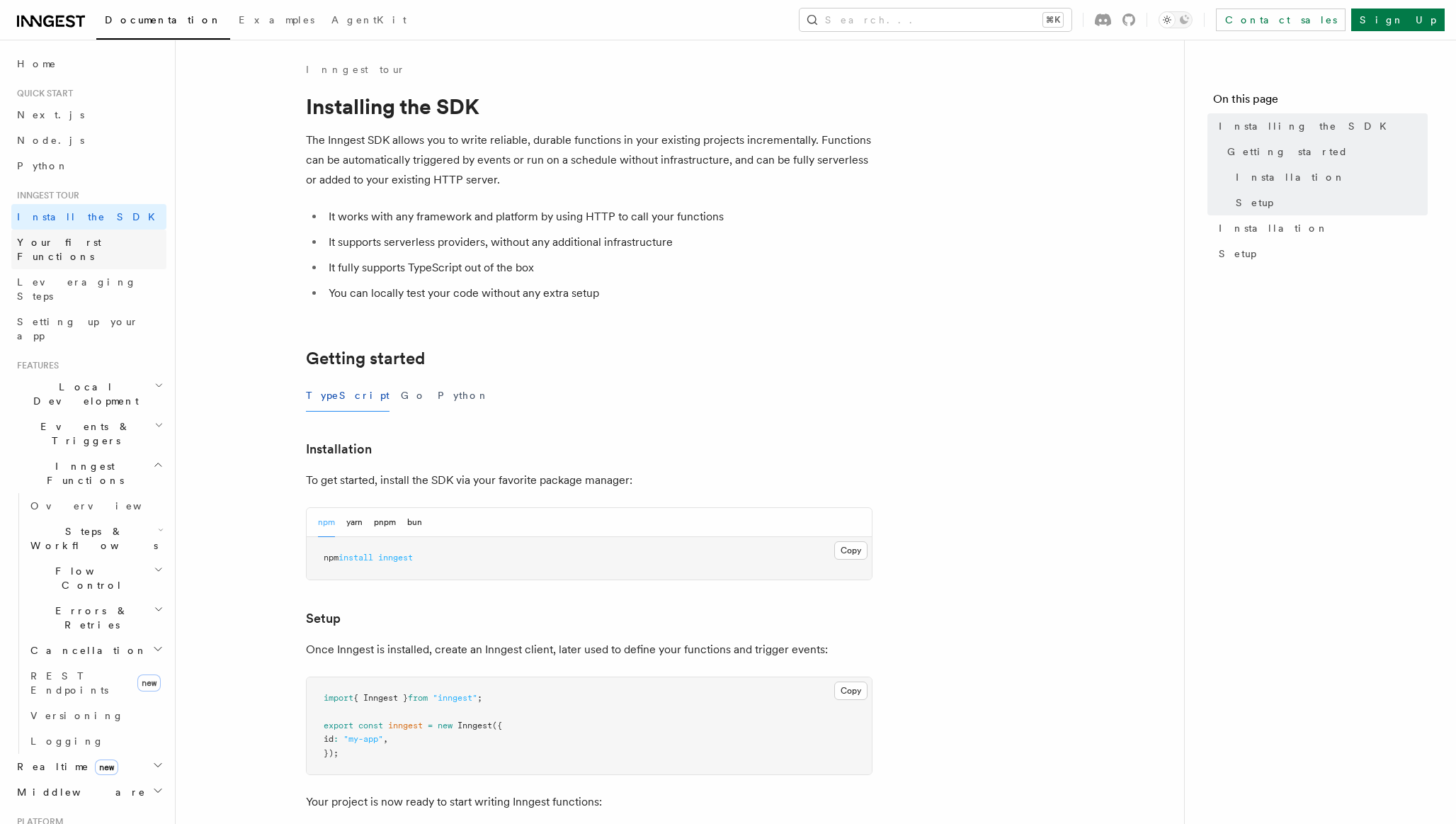
click at [87, 240] on span "Your first Functions" at bounding box center [59, 249] width 84 height 26
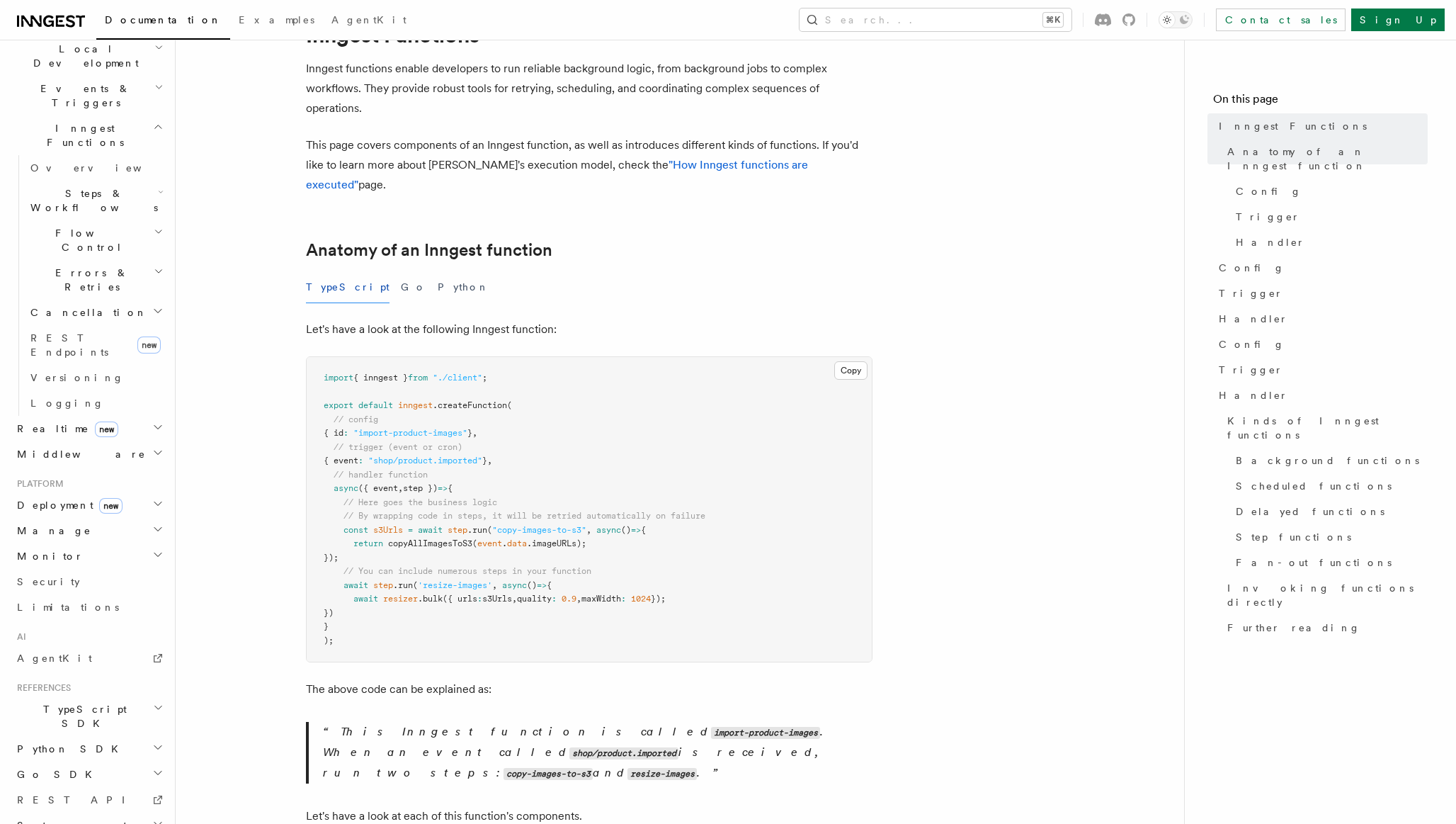
scroll to position [89, 0]
